Goal: Task Accomplishment & Management: Manage account settings

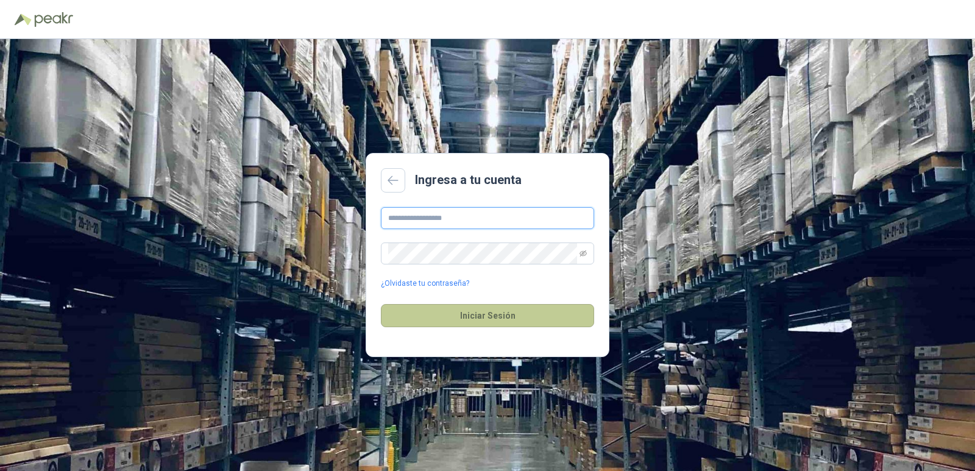
type input "**********"
click at [478, 319] on button "Iniciar Sesión" at bounding box center [487, 315] width 213 height 23
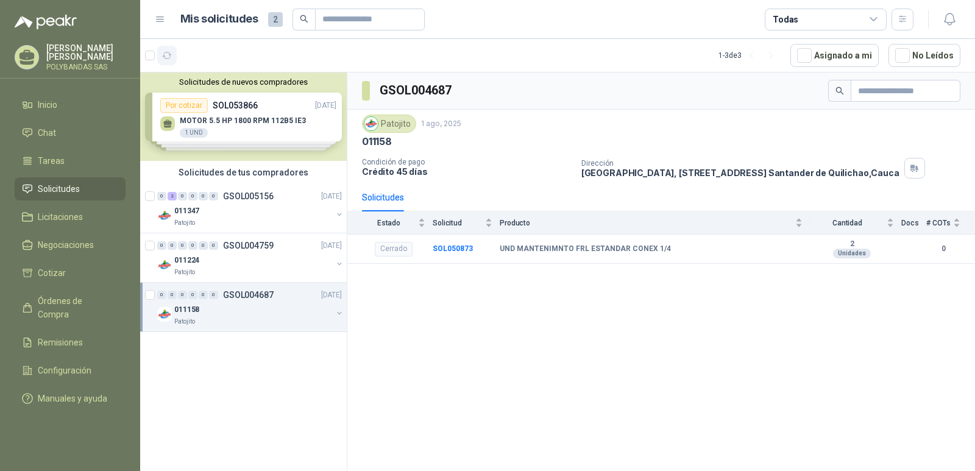
click at [170, 56] on icon "button" at bounding box center [167, 56] width 10 height 10
click at [236, 108] on div "Solicitudes de nuevos compradores Por cotizar SOL053866 28/08/25 MOTOR 5.5 HP 1…" at bounding box center [243, 117] width 207 height 88
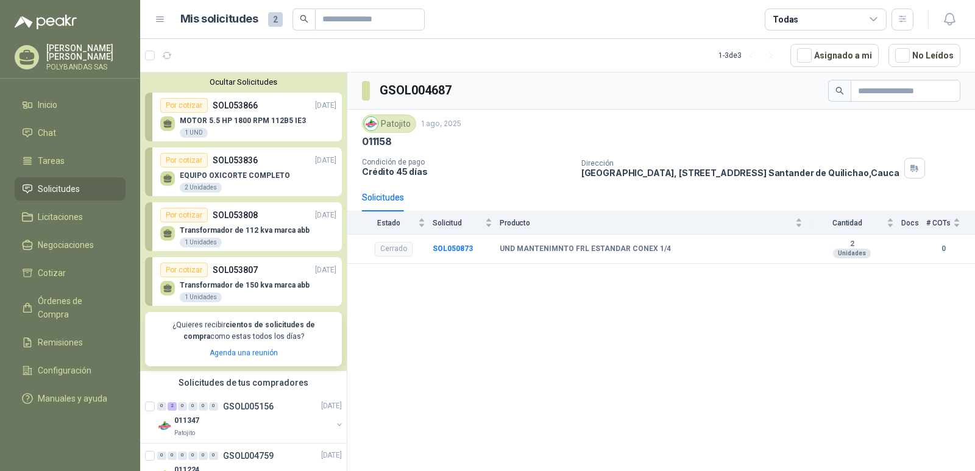
click at [238, 80] on button "Ocultar Solicitudes" at bounding box center [243, 81] width 197 height 9
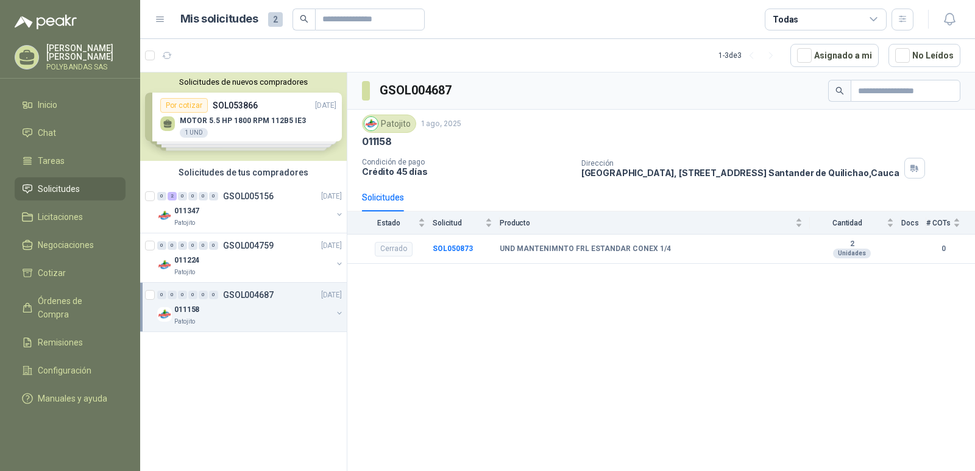
click at [57, 69] on p "POLYBANDAS SAS" at bounding box center [85, 66] width 79 height 7
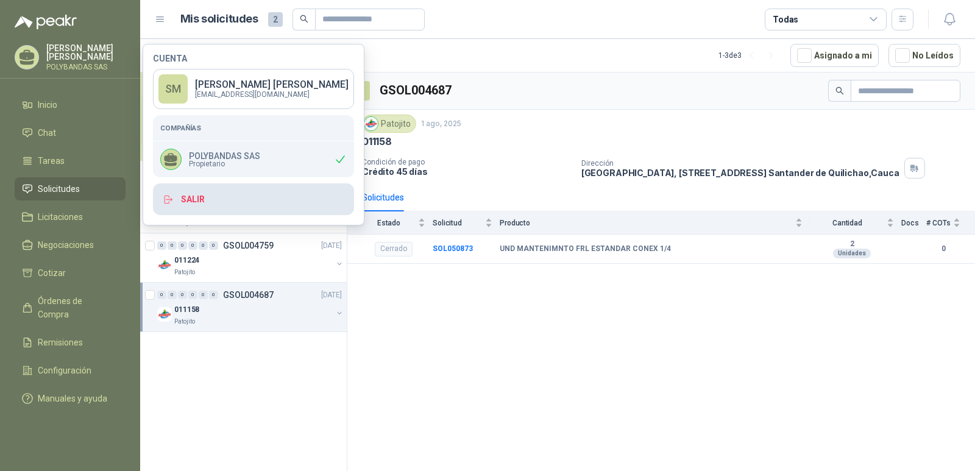
click at [199, 206] on button "Salir" at bounding box center [253, 199] width 201 height 32
